Goal: Information Seeking & Learning: Learn about a topic

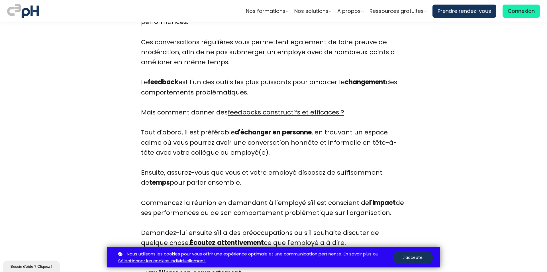
scroll to position [1463, 0]
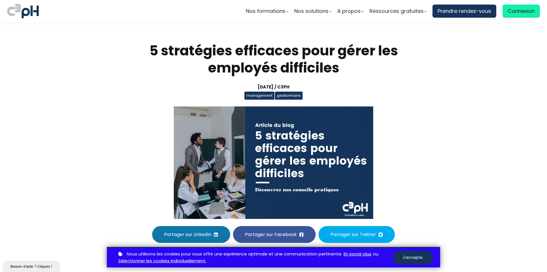
scroll to position [1463, 0]
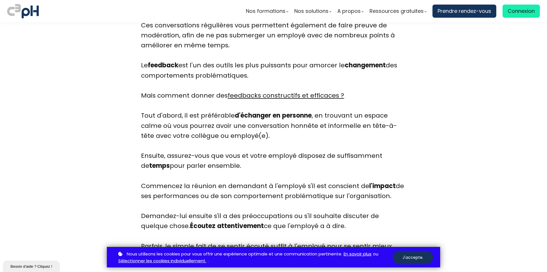
click at [355, 111] on div "Une étude de la Harvard Business Review a révélé que les employés préfèrent rec…" at bounding box center [273, 125] width 265 height 411
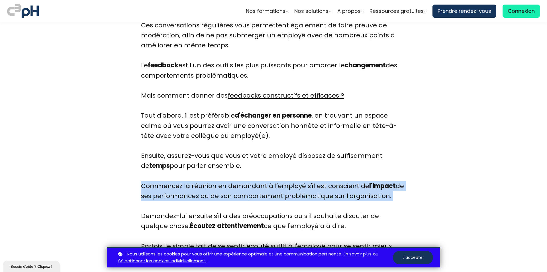
drag, startPoint x: 215, startPoint y: 179, endPoint x: 376, endPoint y: 191, distance: 162.0
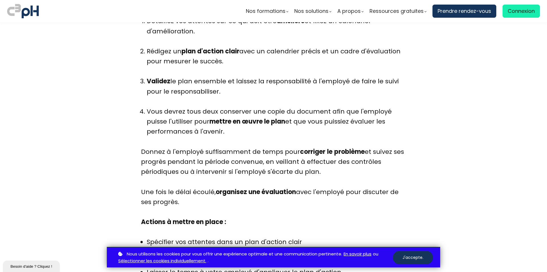
scroll to position [2118, 0]
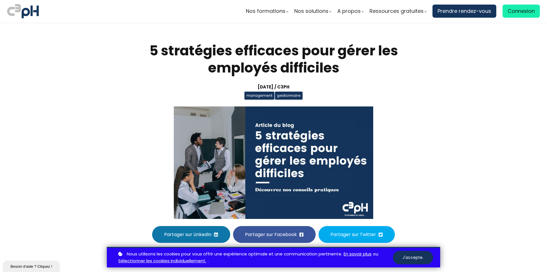
scroll to position [2118, 0]
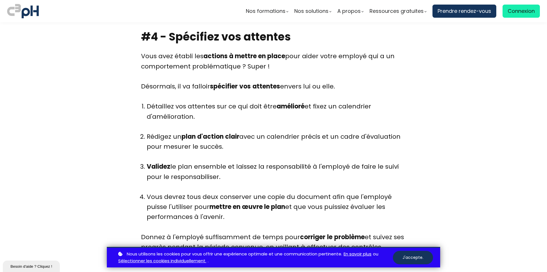
drag, startPoint x: 536, startPoint y: 102, endPoint x: 517, endPoint y: 97, distance: 19.8
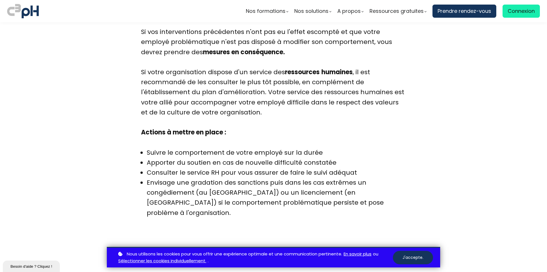
scroll to position [2688, 0]
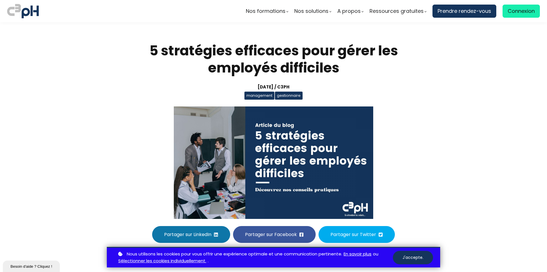
scroll to position [2688, 0]
